Goal: Task Accomplishment & Management: Complete application form

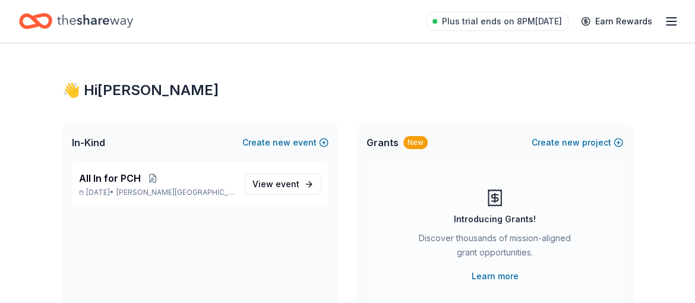
drag, startPoint x: 627, startPoint y: 0, endPoint x: 659, endPoint y: 73, distance: 79.3
click at [122, 185] on span "All In for PCH" at bounding box center [110, 178] width 62 height 14
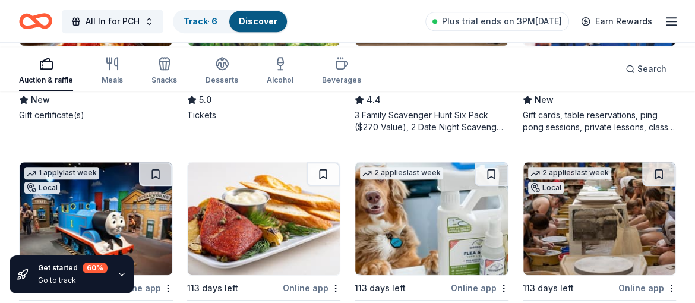
scroll to position [773, 0]
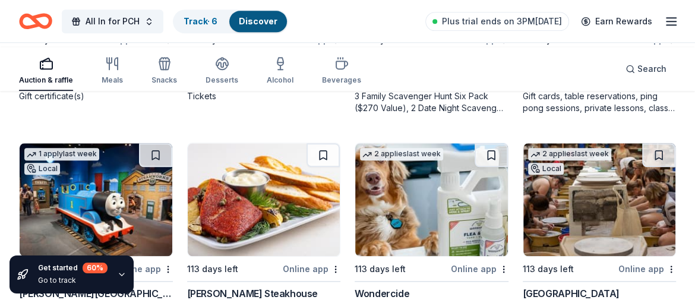
click at [546, 71] on div "PingPod" at bounding box center [541, 64] width 36 height 14
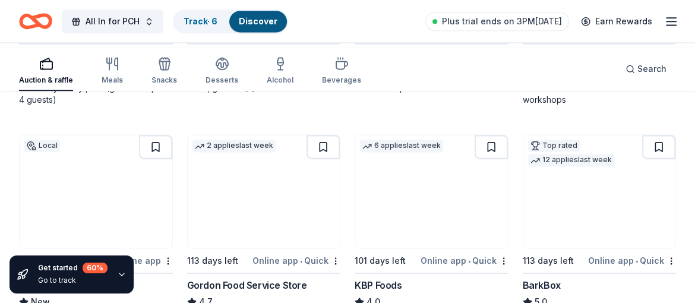
scroll to position [1070, 0]
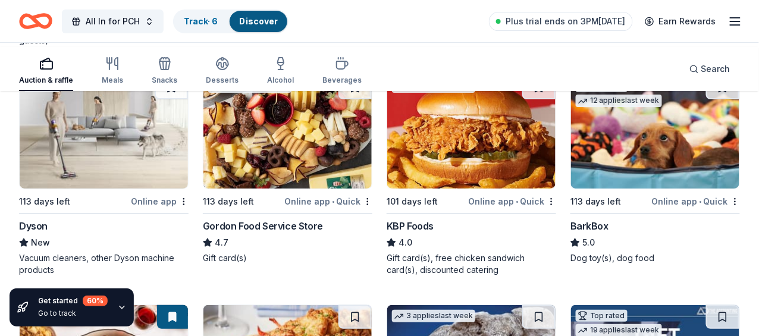
click at [608, 228] on div "BarkBox" at bounding box center [589, 226] width 38 height 14
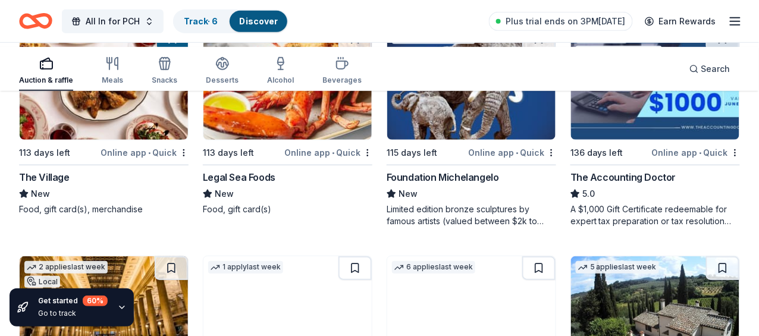
scroll to position [1367, 0]
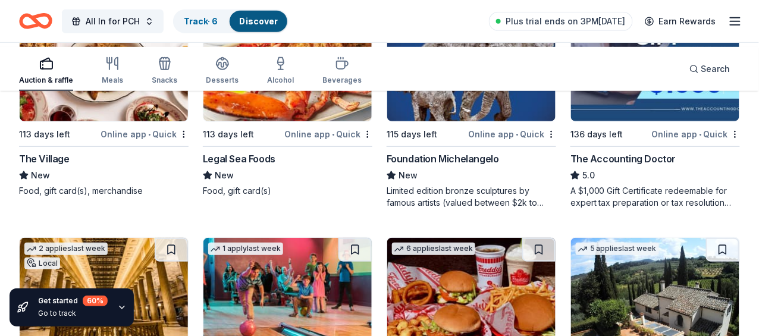
click at [188, 238] on img at bounding box center [104, 294] width 168 height 113
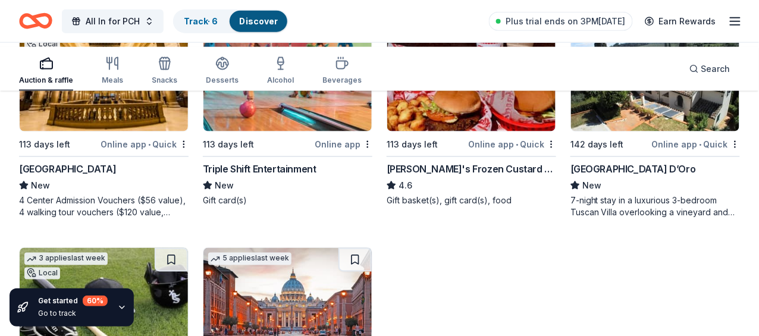
scroll to position [1604, 0]
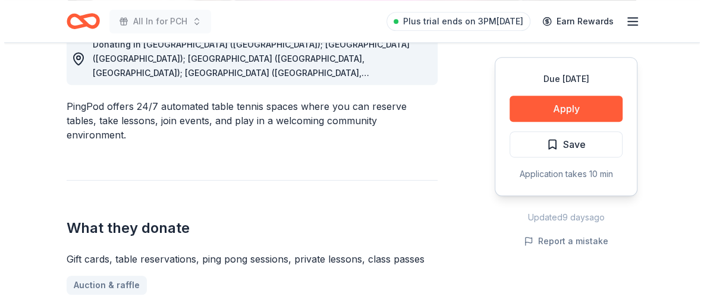
scroll to position [416, 0]
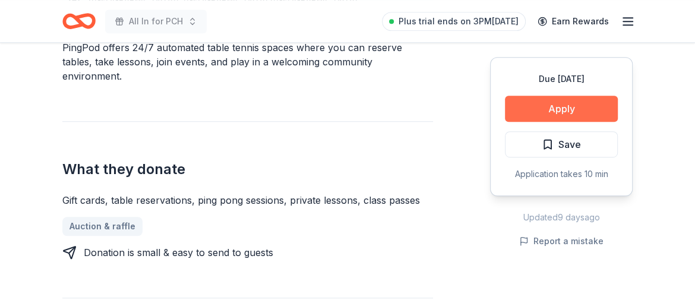
click at [562, 122] on button "Apply" at bounding box center [561, 109] width 113 height 26
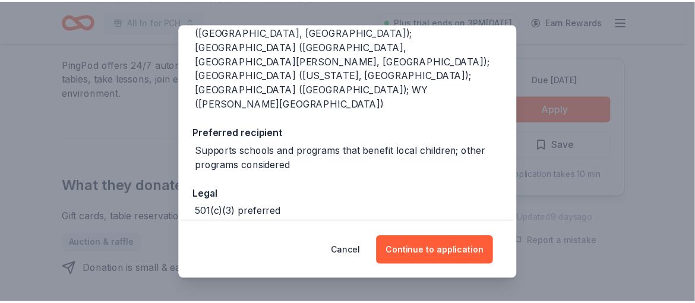
scroll to position [237, 0]
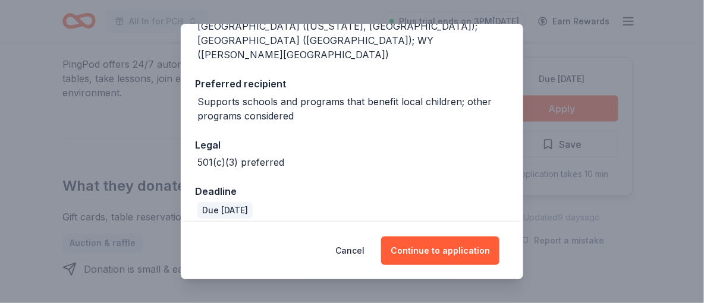
click at [662, 87] on div "Donor Program Requirements We've summarized the requirements for PingPod 's don…" at bounding box center [352, 151] width 704 height 303
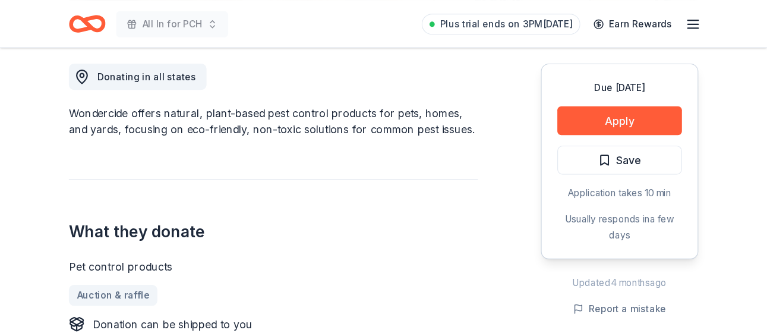
scroll to position [357, 0]
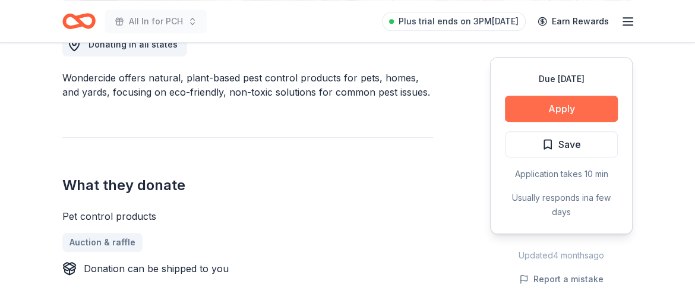
click at [528, 122] on button "Apply" at bounding box center [561, 109] width 113 height 26
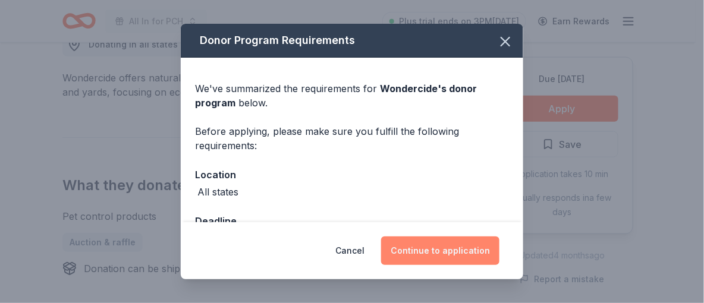
click at [496, 244] on button "Continue to application" at bounding box center [440, 251] width 118 height 29
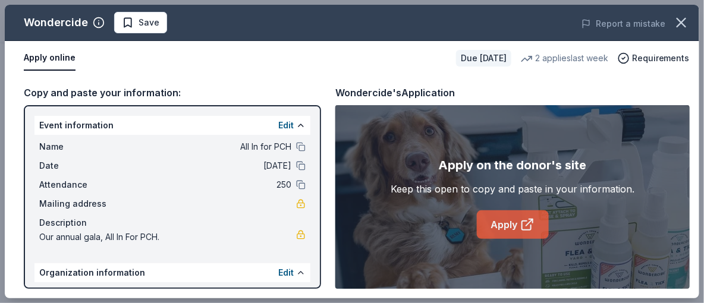
click at [491, 239] on link "Apply" at bounding box center [513, 224] width 72 height 29
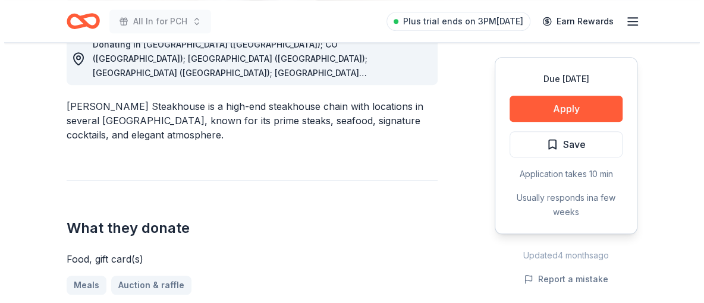
scroll to position [416, 0]
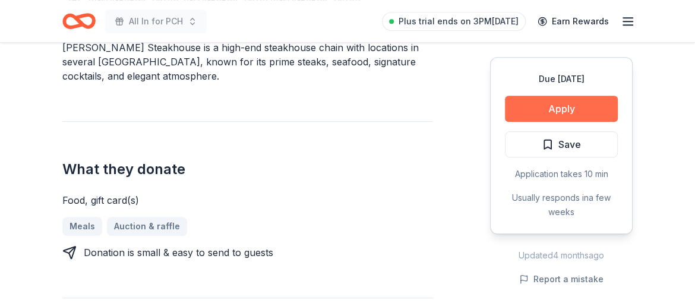
click at [523, 122] on button "Apply" at bounding box center [561, 109] width 113 height 26
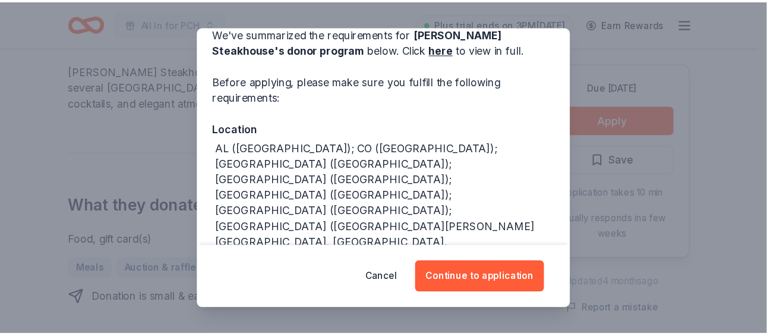
scroll to position [33, 0]
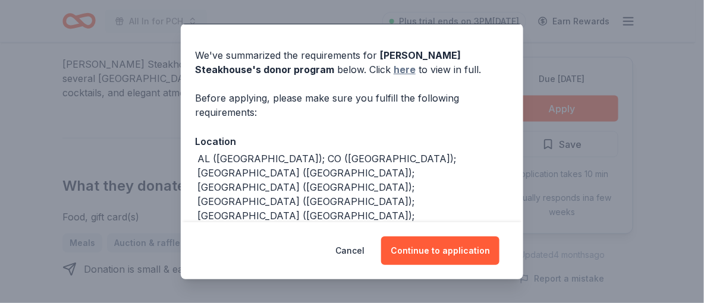
click at [394, 77] on link "here" at bounding box center [405, 69] width 22 height 14
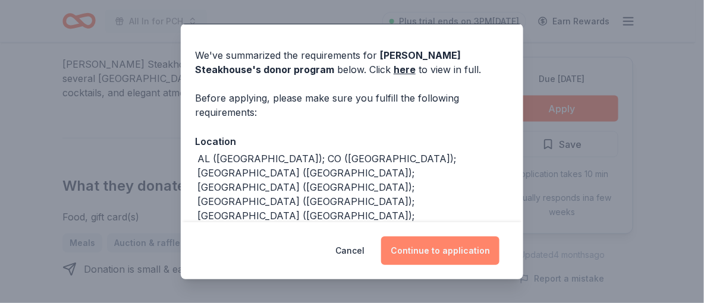
click at [478, 240] on button "Continue to application" at bounding box center [440, 251] width 118 height 29
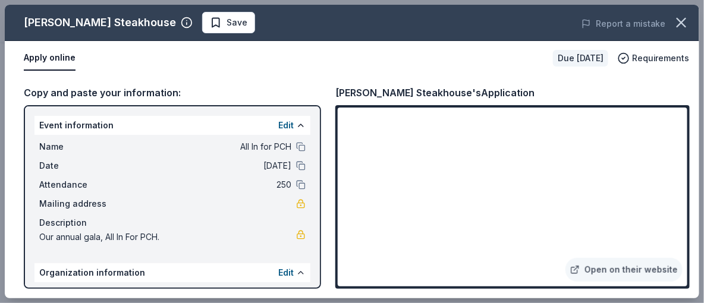
click at [631, 2] on div "Perry's Steakhouse Save Report a mistake Apply online Due in 113 days Requireme…" at bounding box center [352, 151] width 704 height 303
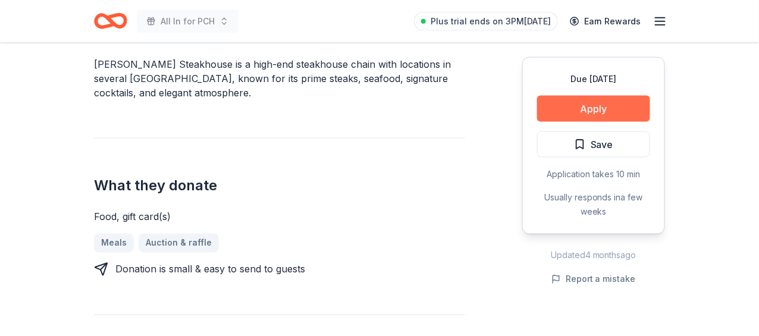
click at [566, 122] on button "Apply" at bounding box center [593, 109] width 113 height 26
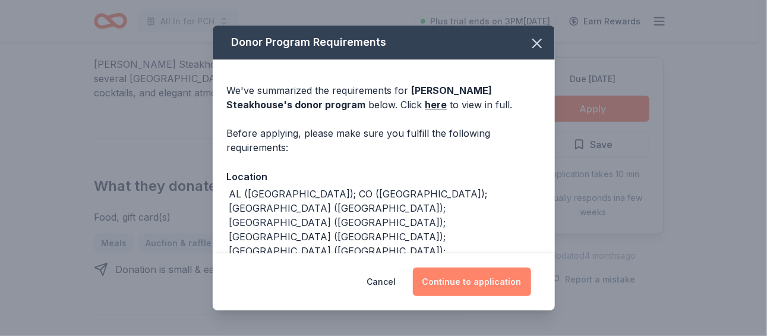
click at [507, 285] on button "Continue to application" at bounding box center [472, 281] width 118 height 29
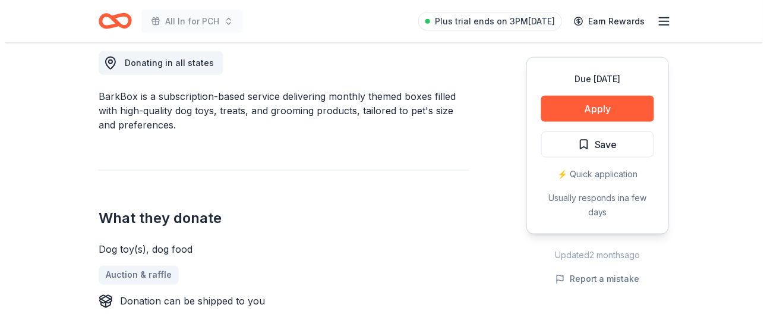
scroll to position [357, 0]
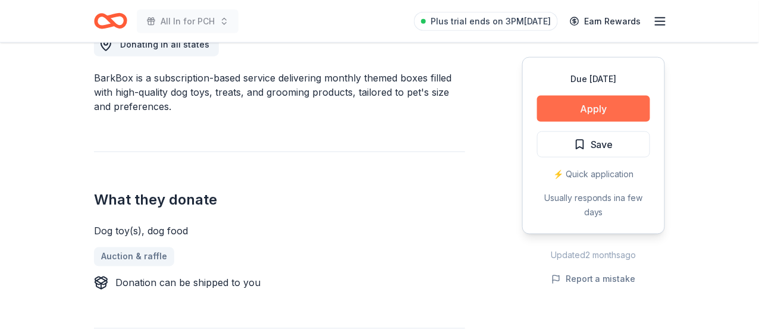
click at [564, 122] on button "Apply" at bounding box center [593, 109] width 113 height 26
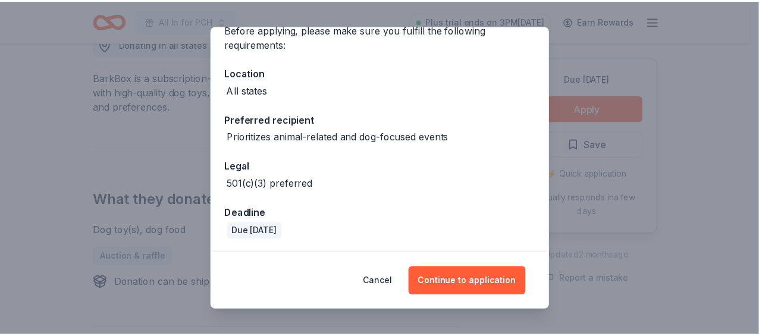
scroll to position [119, 0]
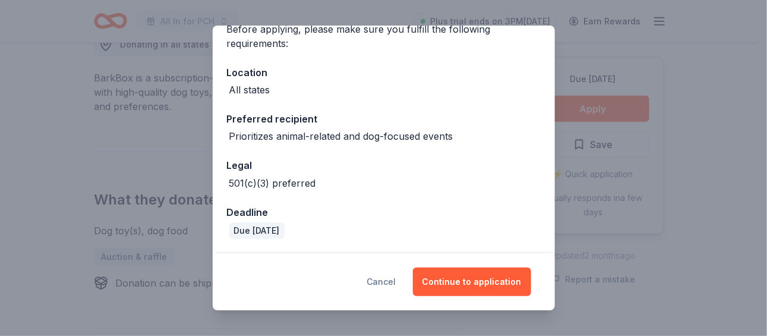
click at [396, 271] on button "Cancel" at bounding box center [381, 281] width 29 height 29
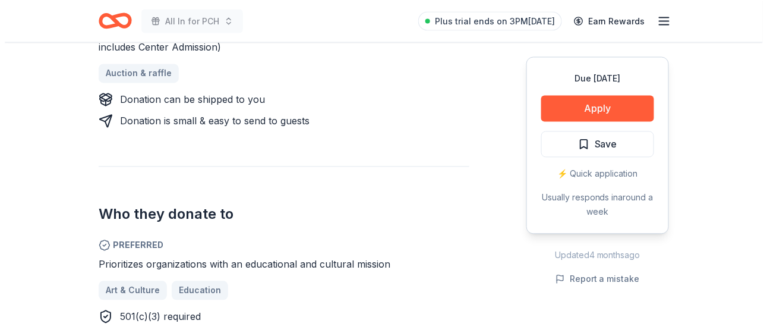
scroll to position [595, 0]
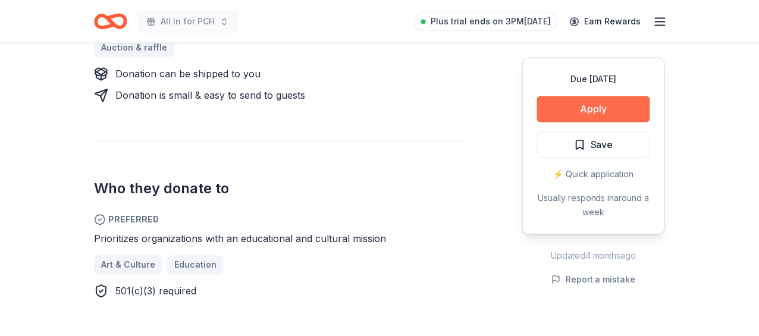
click at [590, 122] on button "Apply" at bounding box center [593, 109] width 113 height 26
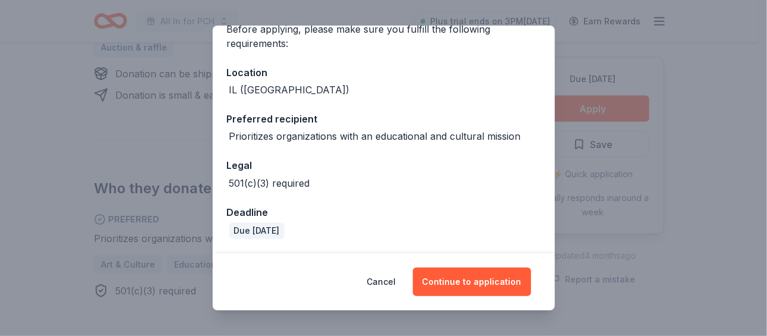
scroll to position [204, 0]
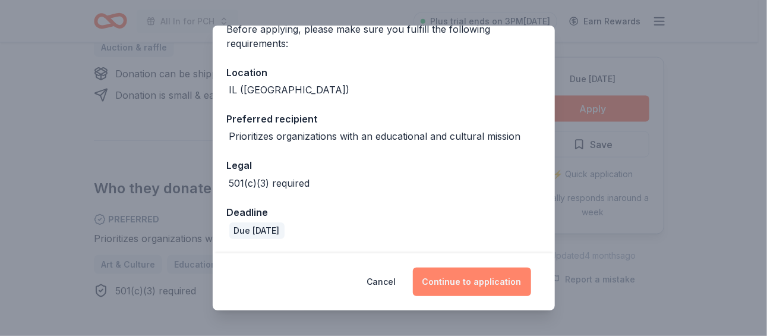
click at [484, 267] on button "Continue to application" at bounding box center [472, 281] width 118 height 29
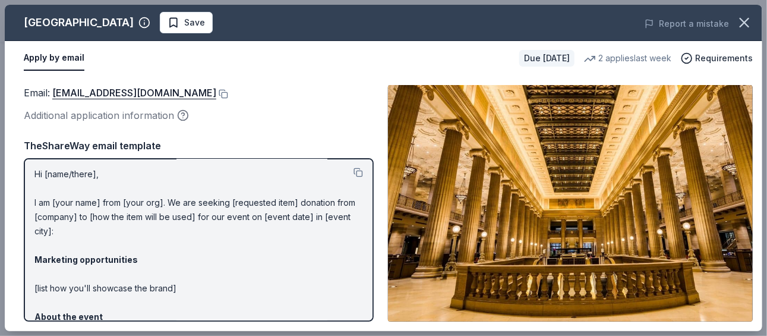
scroll to position [0, 0]
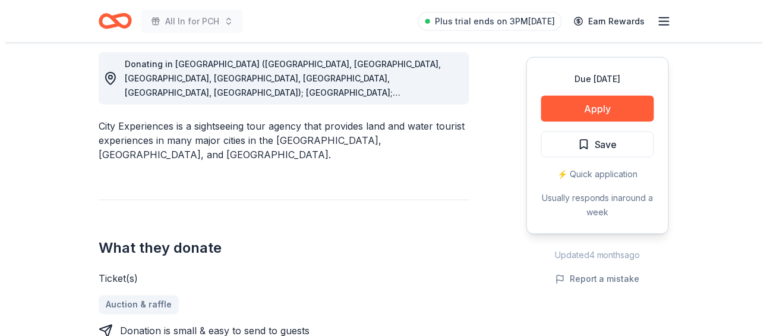
scroll to position [357, 0]
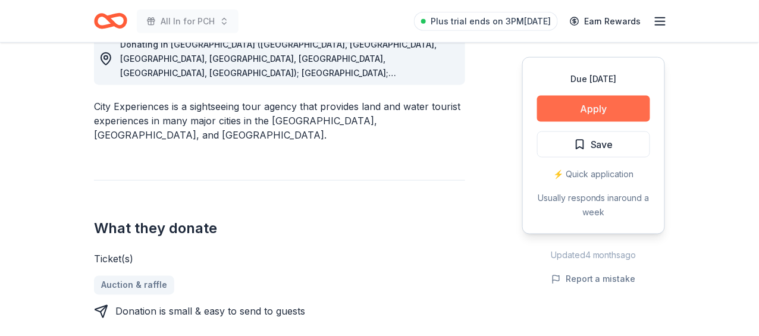
click at [596, 122] on button "Apply" at bounding box center [593, 109] width 113 height 26
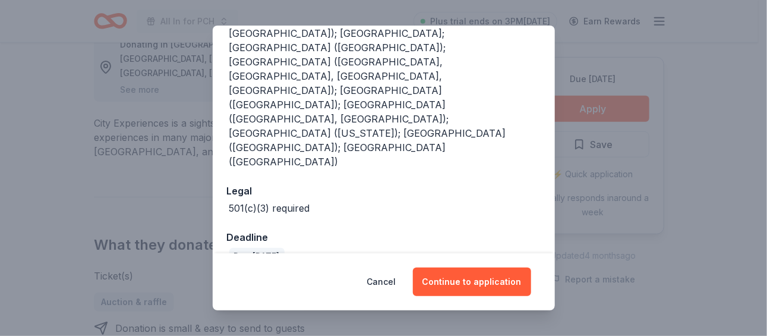
scroll to position [218, 0]
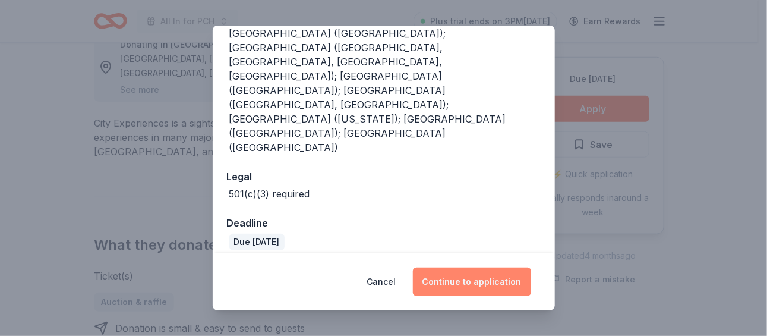
click at [511, 271] on button "Continue to application" at bounding box center [472, 281] width 118 height 29
